Goal: Task Accomplishment & Management: Use online tool/utility

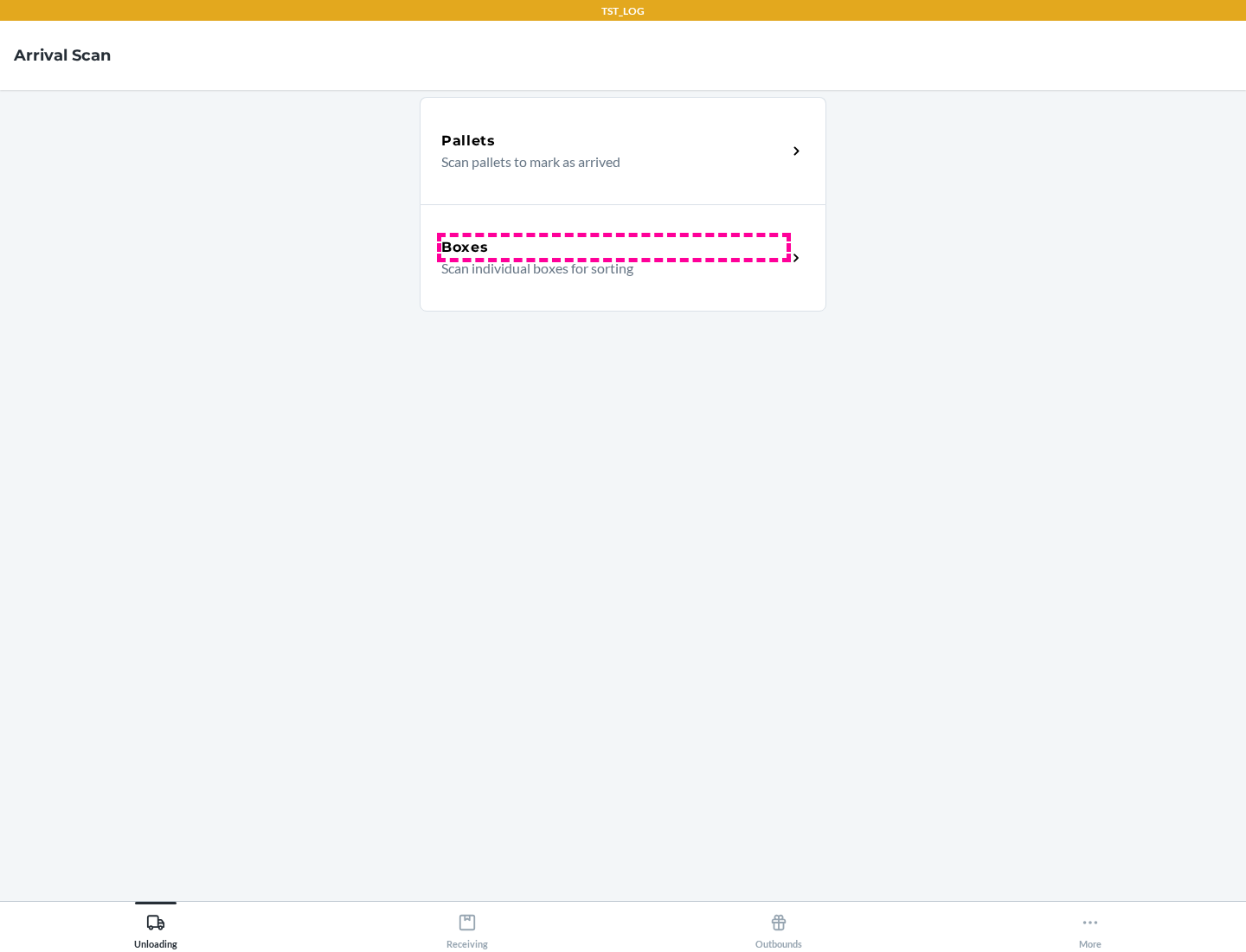
click at [613, 247] on div "Boxes" at bounding box center [613, 247] width 345 height 21
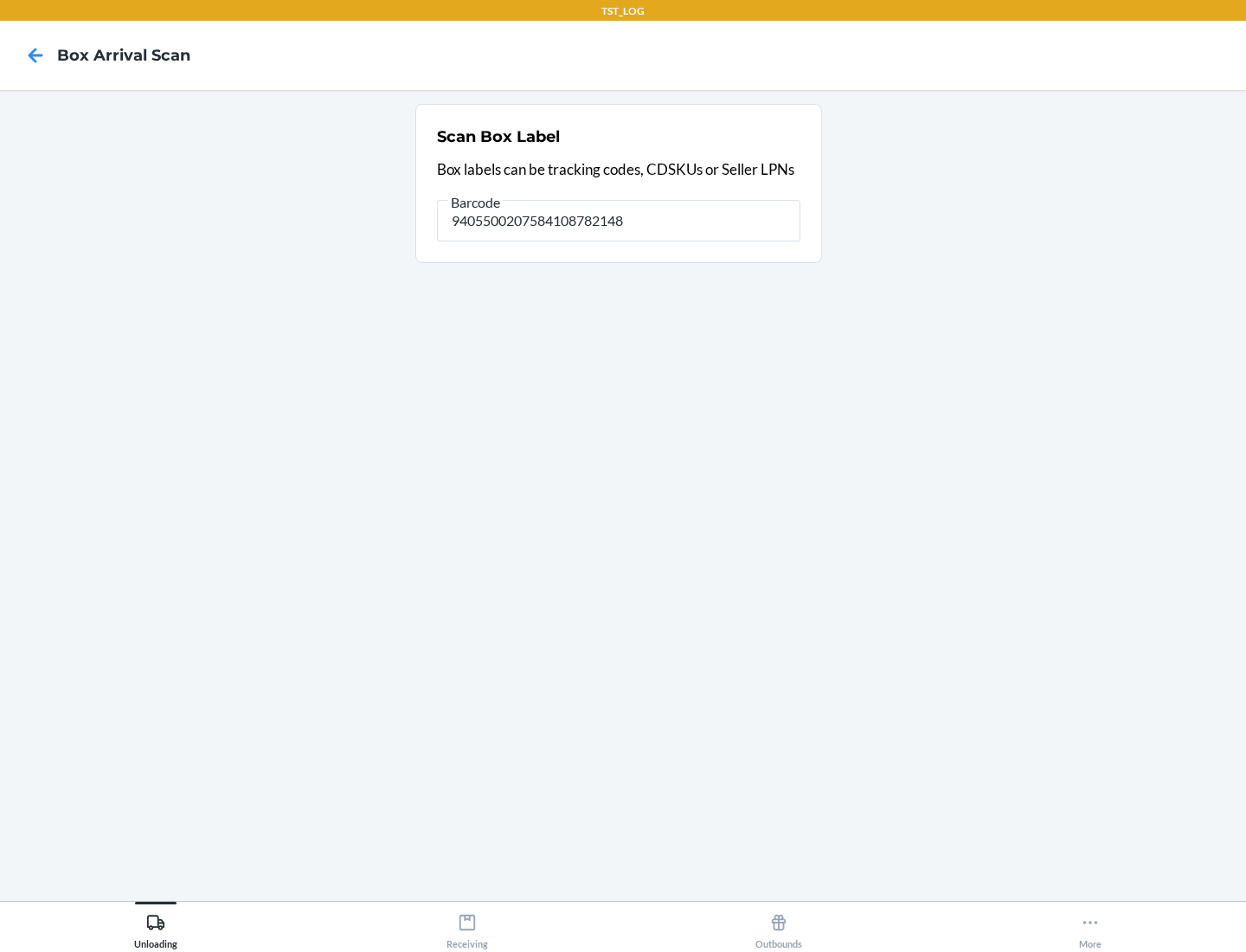
type input "9405500207584108782148"
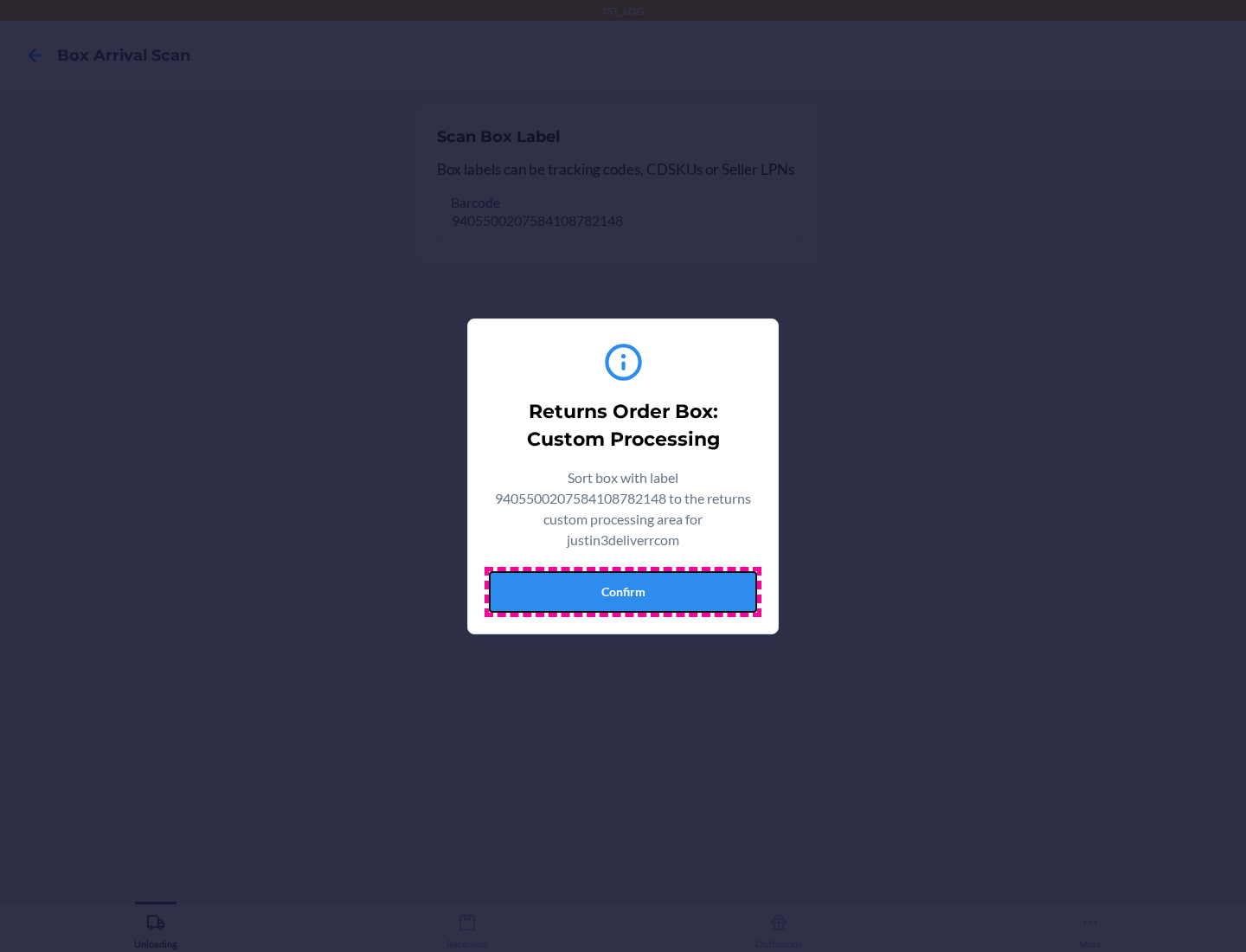
click at [623, 591] on button "Confirm" at bounding box center [623, 591] width 268 height 41
